Goal: Information Seeking & Learning: Learn about a topic

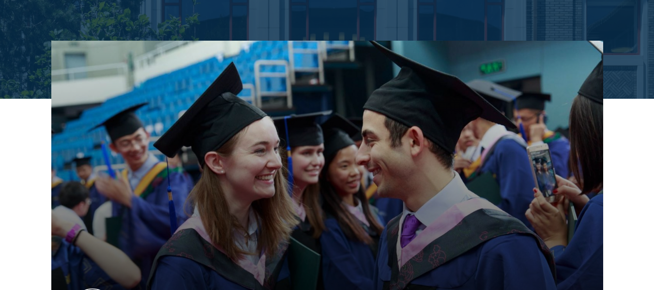
scroll to position [282, 0]
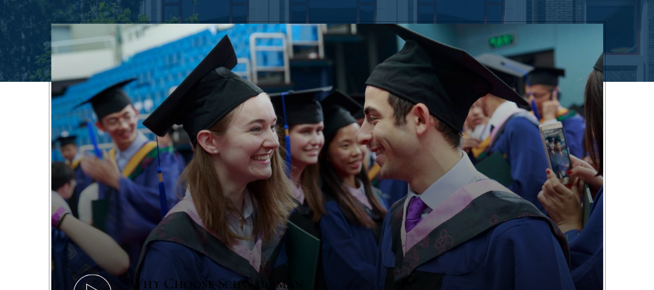
click at [198, 224] on button "Why Choose Schwarzman Scholars?" at bounding box center [327, 179] width 552 height 310
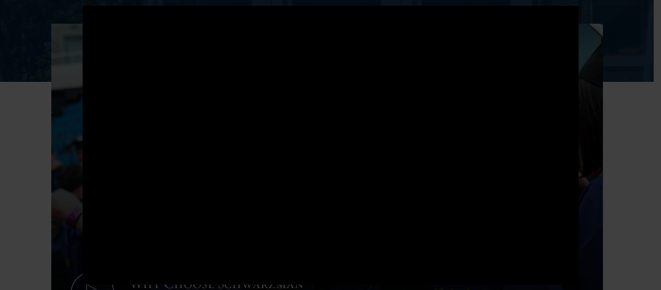
click at [628, 167] on div at bounding box center [330, 145] width 661 height 290
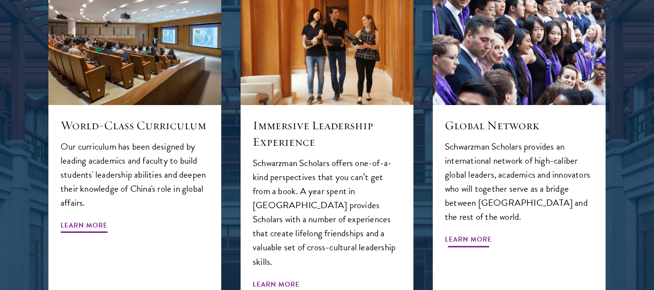
scroll to position [1064, 0]
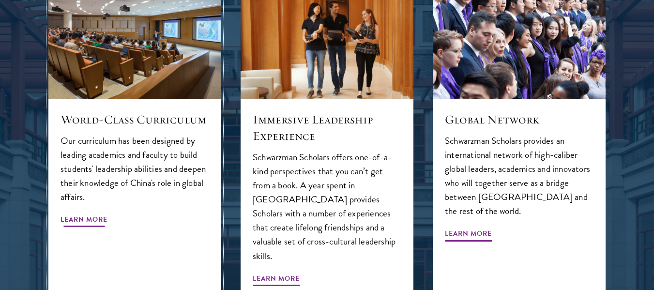
click at [71, 214] on span "Learn More" at bounding box center [84, 221] width 47 height 15
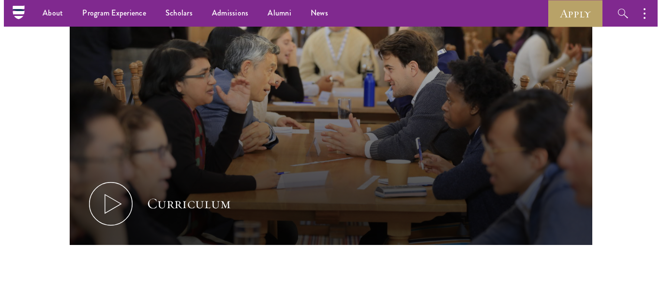
scroll to position [439, 0]
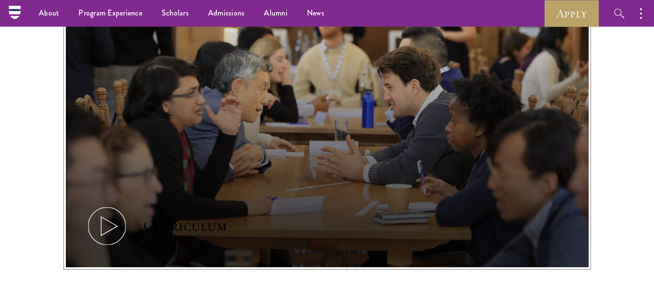
click at [121, 210] on icon at bounding box center [107, 226] width 44 height 44
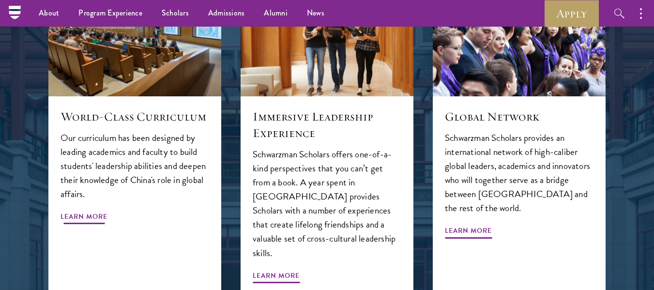
scroll to position [1064, 0]
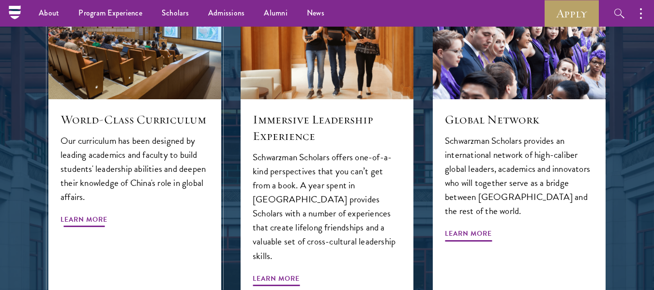
click at [124, 186] on div "World-Class Curriculum Our curriculum has been designed by leading academics an…" at bounding box center [134, 204] width 173 height 210
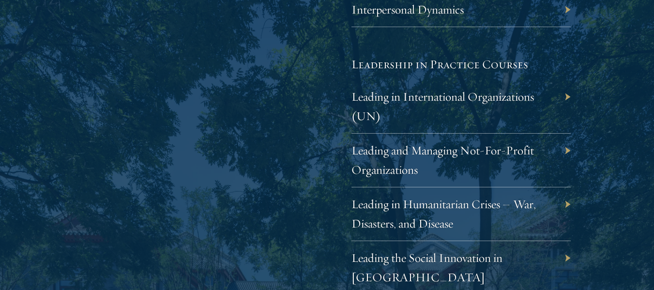
scroll to position [1995, 0]
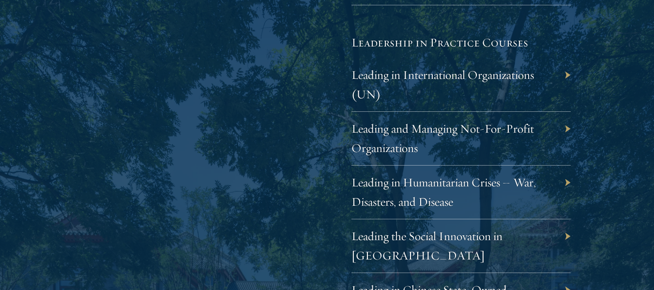
click at [568, 130] on div "Leading and Managing Not-For-Profit Organizations" at bounding box center [462, 139] width 220 height 54
click at [542, 133] on div "Leading and Managing Not-For-Profit Organizations" at bounding box center [462, 139] width 220 height 54
click at [509, 135] on link "Leading and Managing Not-For-Profit Organizations" at bounding box center [450, 138] width 183 height 34
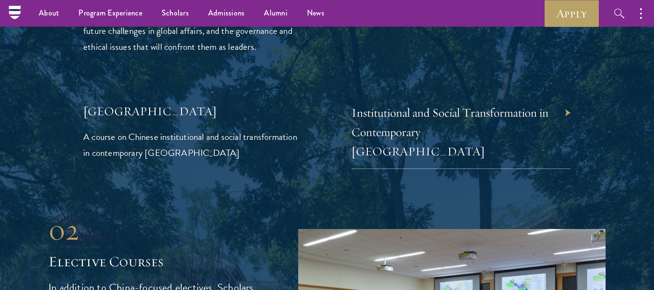
scroll to position [2379, 0]
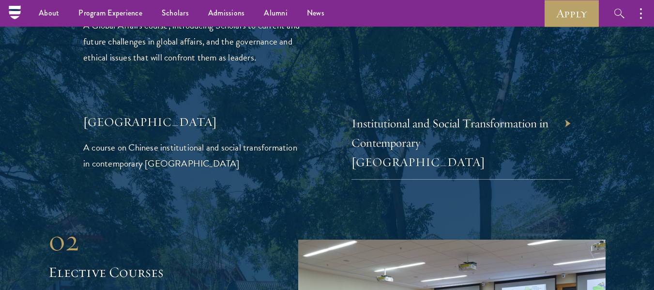
click at [557, 107] on div "Institutional and Social Transformation in Contemporary [GEOGRAPHIC_DATA]" at bounding box center [462, 143] width 220 height 73
click at [566, 107] on div "Institutional and Social Transformation in Contemporary [GEOGRAPHIC_DATA]" at bounding box center [462, 143] width 220 height 73
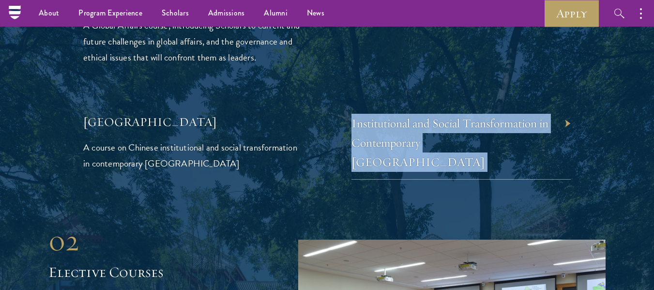
click at [566, 107] on div "Institutional and Social Transformation in Contemporary [GEOGRAPHIC_DATA]" at bounding box center [462, 143] width 220 height 73
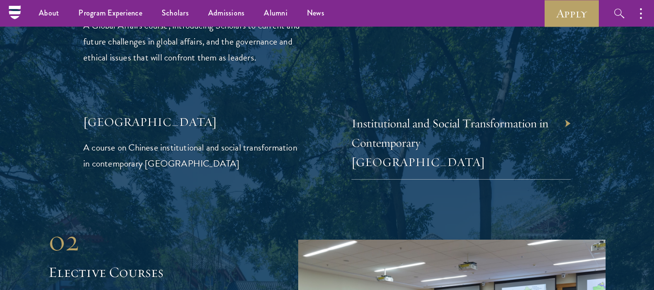
click at [567, 107] on div "Institutional and Social Transformation in Contemporary [GEOGRAPHIC_DATA]" at bounding box center [462, 143] width 220 height 73
click at [566, 107] on div "Institutional and Social Transformation in Contemporary [GEOGRAPHIC_DATA]" at bounding box center [462, 143] width 220 height 73
click at [503, 116] on link "Institutional and Social Transformation in Contemporary [GEOGRAPHIC_DATA]" at bounding box center [457, 143] width 197 height 54
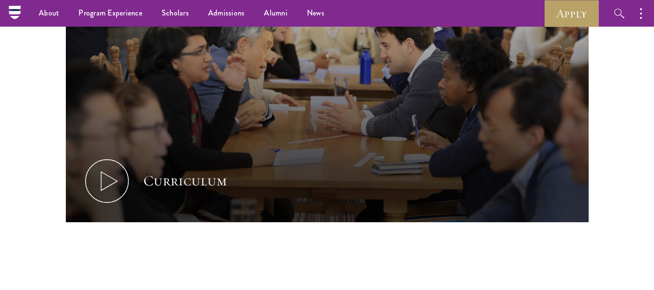
scroll to position [0, 0]
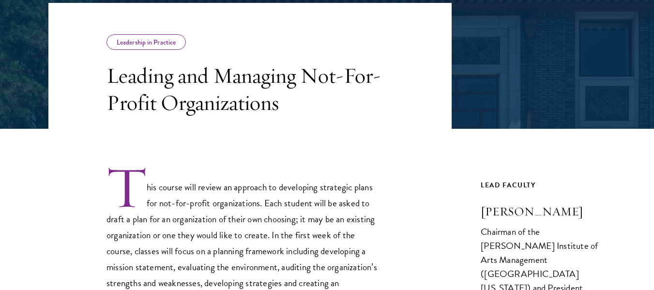
scroll to position [182, 0]
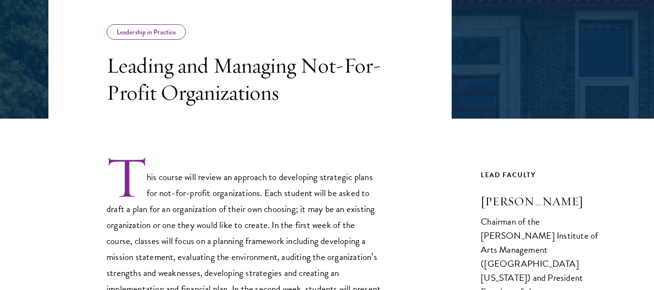
click at [229, 153] on div "This course will review an approach to developing strategic plans for not-for-p…" at bounding box center [249, 255] width 403 height 273
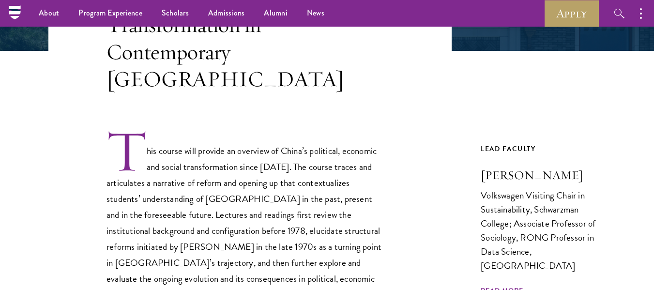
scroll to position [240, 0]
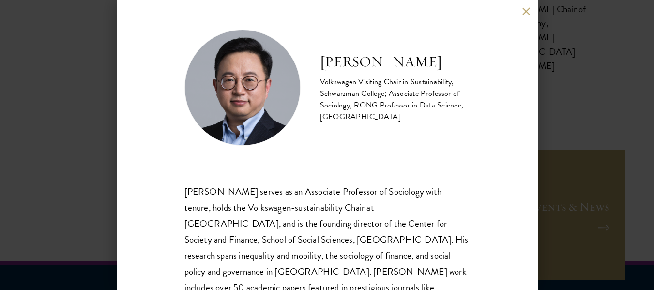
click at [528, 14] on button at bounding box center [526, 11] width 8 height 8
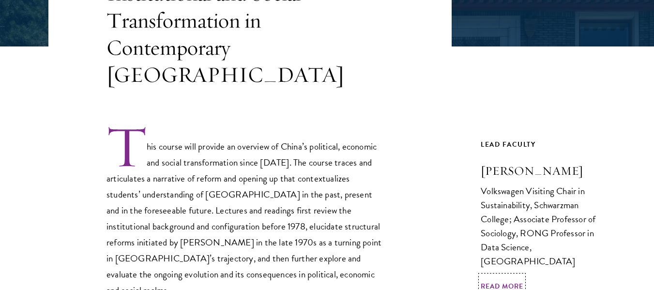
scroll to position [507, 0]
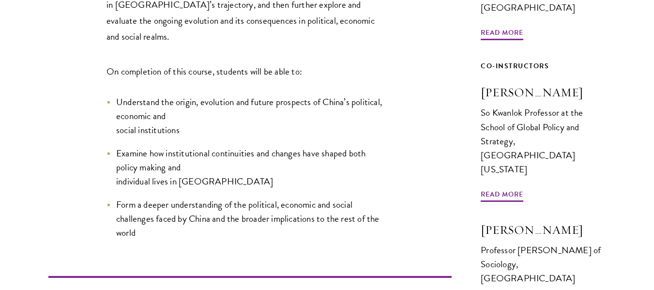
click at [652, 230] on article "Core Curriculum Institutional and Social Transformation in Contemporary China T…" at bounding box center [327, 169] width 654 height 1005
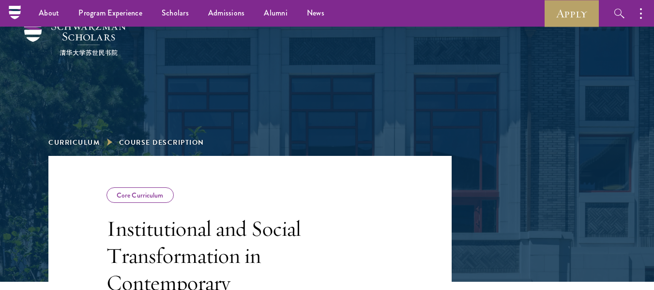
scroll to position [0, 0]
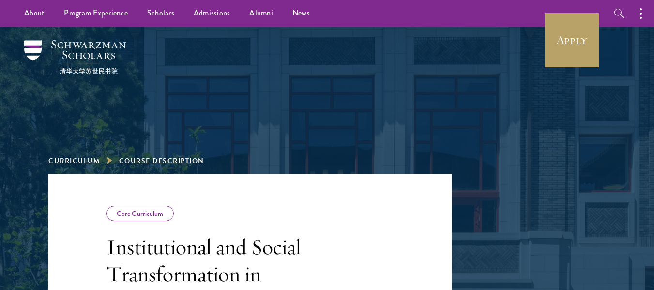
click at [651, 162] on div at bounding box center [327, 164] width 654 height 274
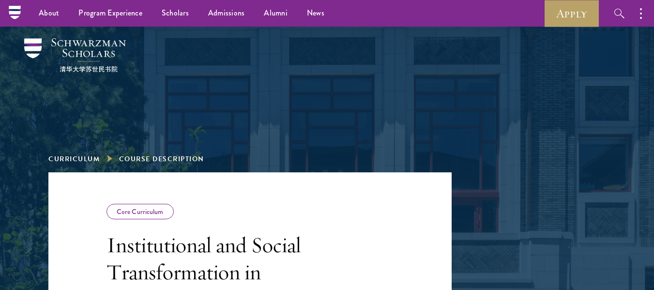
scroll to position [0, 0]
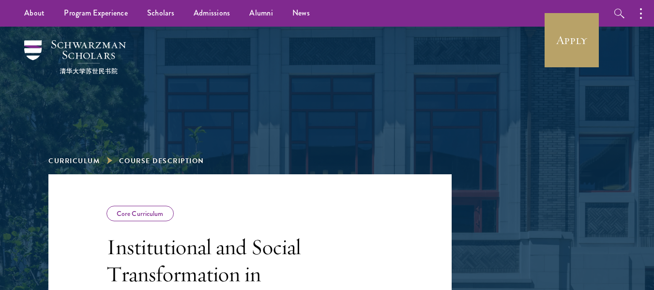
click at [650, 148] on div at bounding box center [327, 164] width 654 height 274
click at [651, 120] on div at bounding box center [327, 164] width 654 height 274
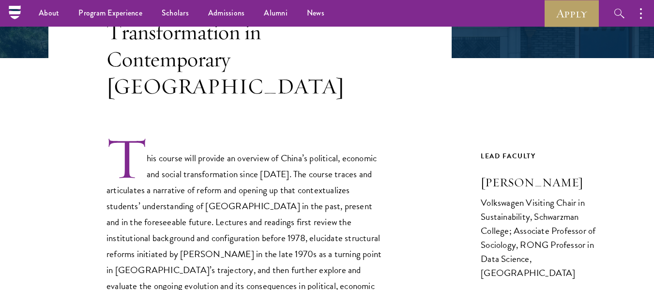
scroll to position [0, 0]
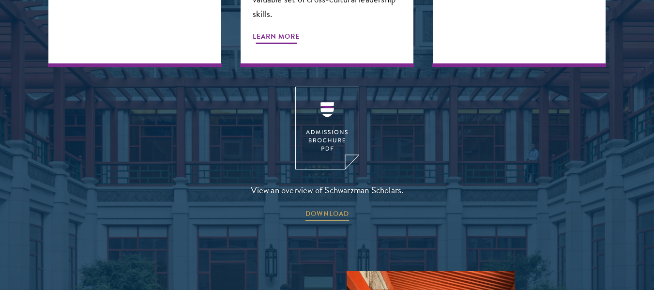
scroll to position [1064, 0]
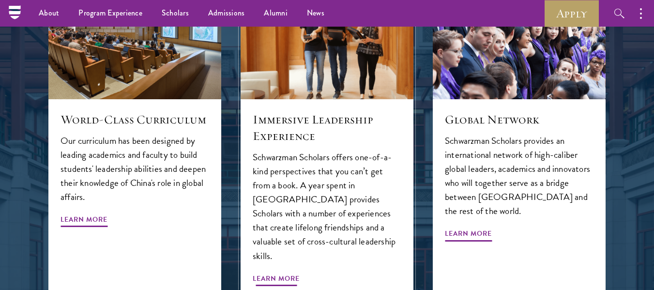
click at [354, 200] on p "Schwarzman Scholars offers one-of-a-kind perspectives that you can’t get from a…" at bounding box center [327, 206] width 149 height 113
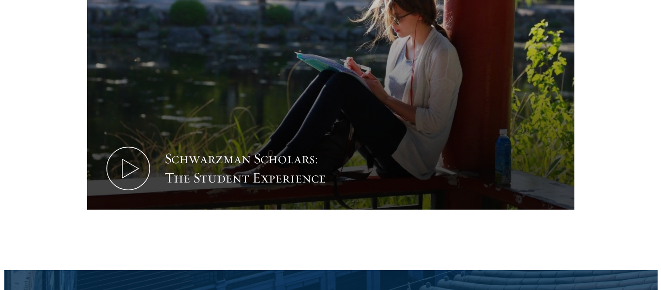
scroll to position [639, 0]
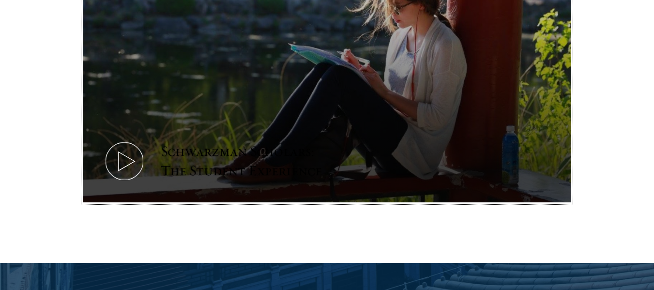
click at [129, 139] on icon at bounding box center [125, 161] width 44 height 44
click at [129, 152] on use at bounding box center [127, 161] width 16 height 19
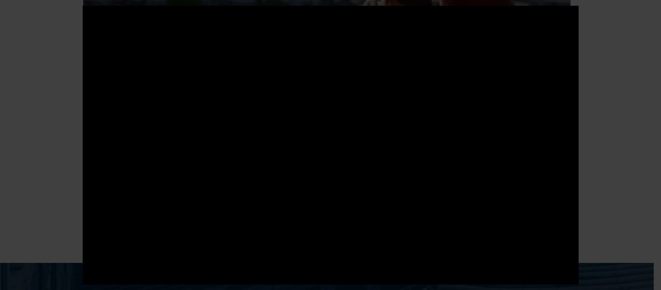
click at [633, 115] on div at bounding box center [330, 145] width 661 height 290
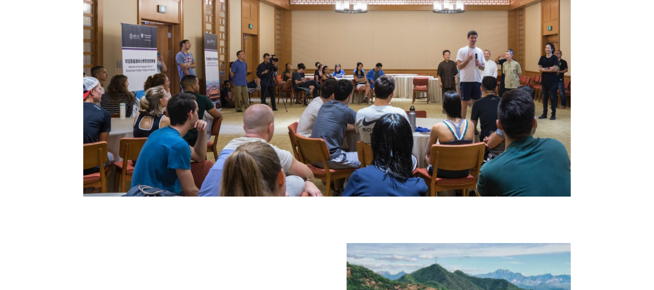
scroll to position [1937, 0]
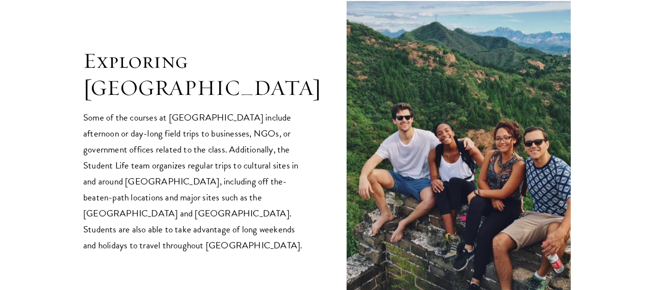
click at [593, 232] on section "Exploring China Some of the courses at Schwarzman College include afternoon or …" at bounding box center [327, 150] width 654 height 299
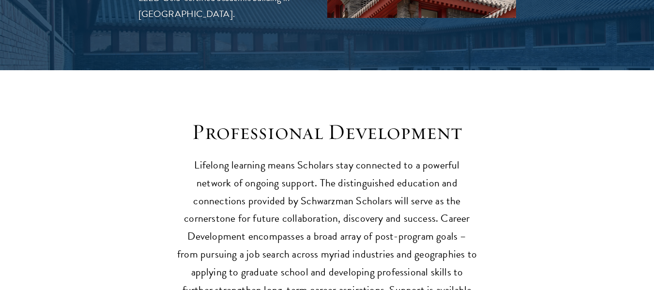
scroll to position [1522, 0]
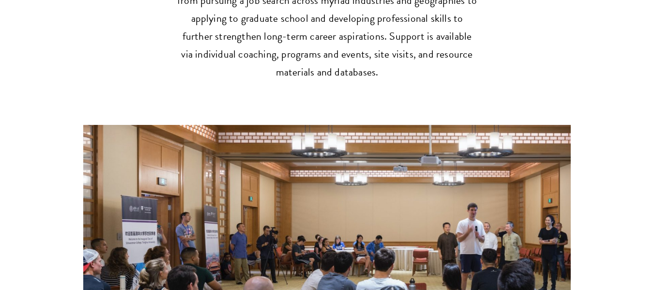
click at [632, 174] on section "Professional Development Lifelong learning means Scholars stay connected to a p…" at bounding box center [327, 117] width 654 height 504
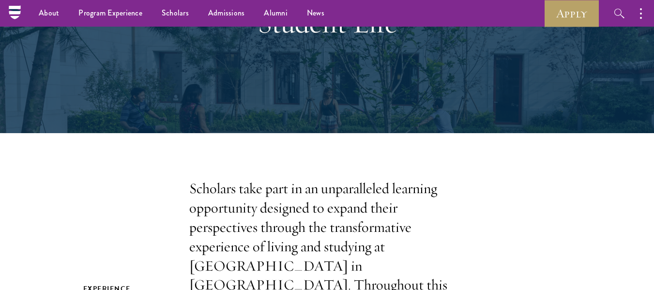
scroll to position [0, 0]
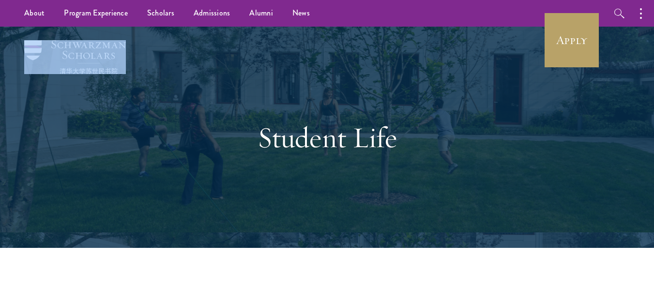
drag, startPoint x: 134, startPoint y: 46, endPoint x: 80, endPoint y: 42, distance: 54.4
click at [80, 42] on div "Student Life" at bounding box center [326, 137] width 557 height 221
click at [80, 42] on img at bounding box center [75, 57] width 102 height 34
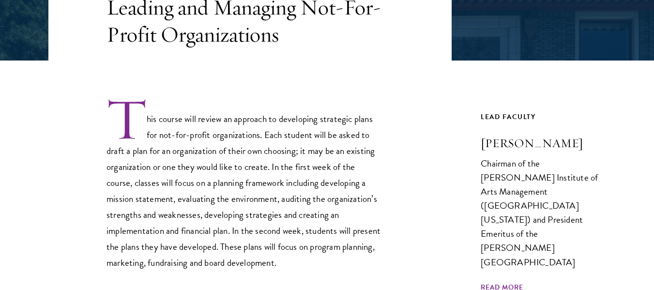
scroll to position [242, 0]
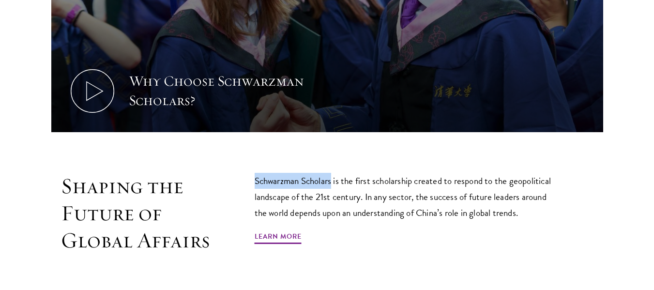
drag, startPoint x: 255, startPoint y: 156, endPoint x: 334, endPoint y: 160, distance: 79.0
click at [334, 173] on p "Schwarzman Scholars is the first scholarship created to respond to the geopolit…" at bounding box center [407, 197] width 305 height 48
copy p "Schwarzman Scholars"
